Goal: Find specific page/section: Find specific page/section

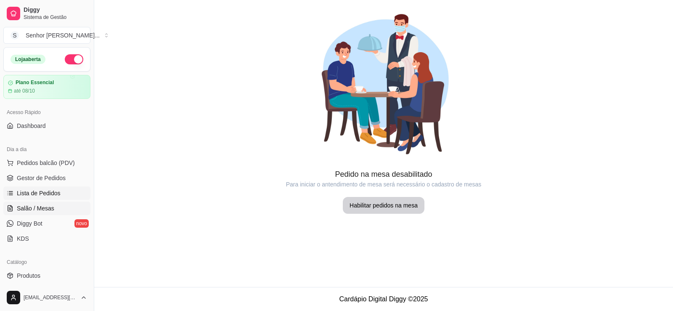
click at [47, 194] on span "Lista de Pedidos" at bounding box center [39, 193] width 44 height 8
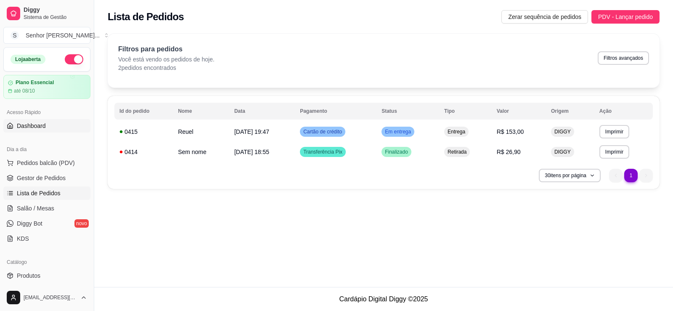
click at [48, 123] on link "Dashboard" at bounding box center [46, 125] width 87 height 13
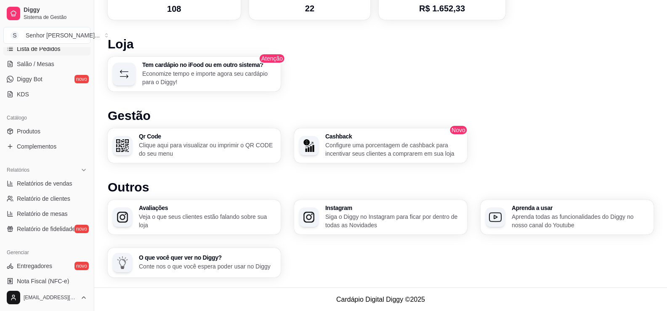
scroll to position [168, 0]
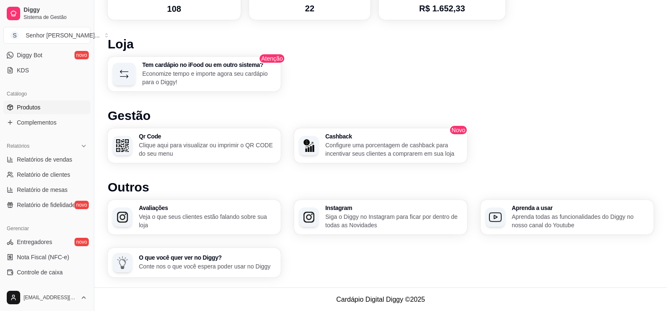
click at [32, 114] on link "Produtos" at bounding box center [46, 107] width 87 height 13
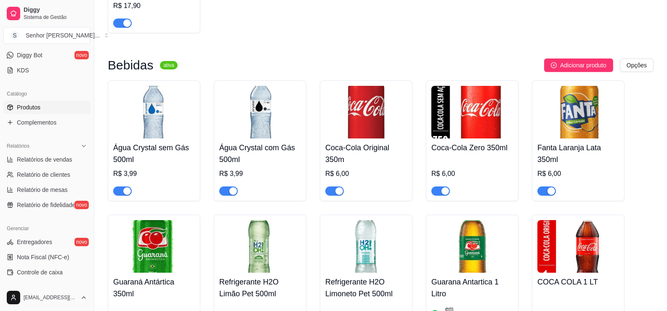
scroll to position [1515, 0]
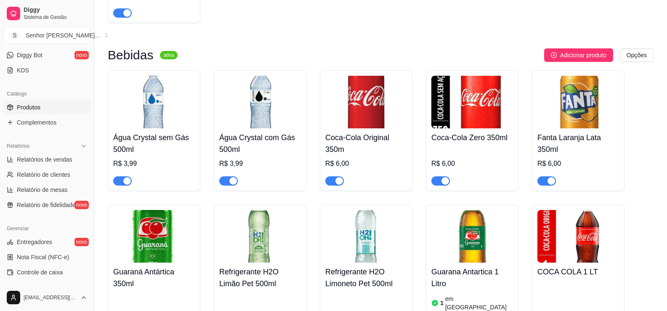
click at [120, 176] on span "button" at bounding box center [122, 180] width 19 height 9
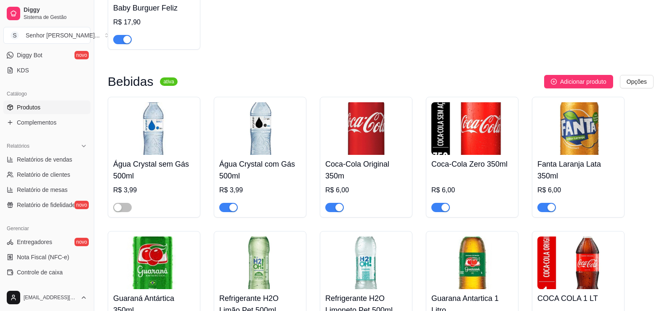
scroll to position [1463, 0]
